Goal: Navigation & Orientation: Find specific page/section

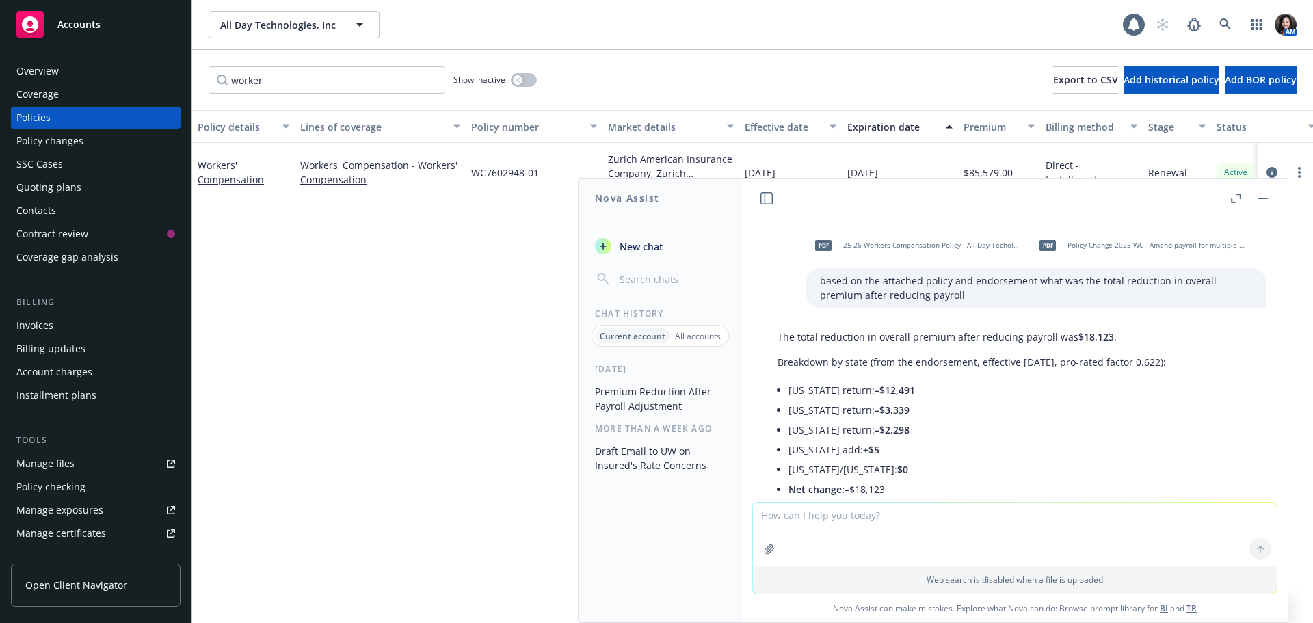
scroll to position [176, 0]
